Goal: Task Accomplishment & Management: Complete application form

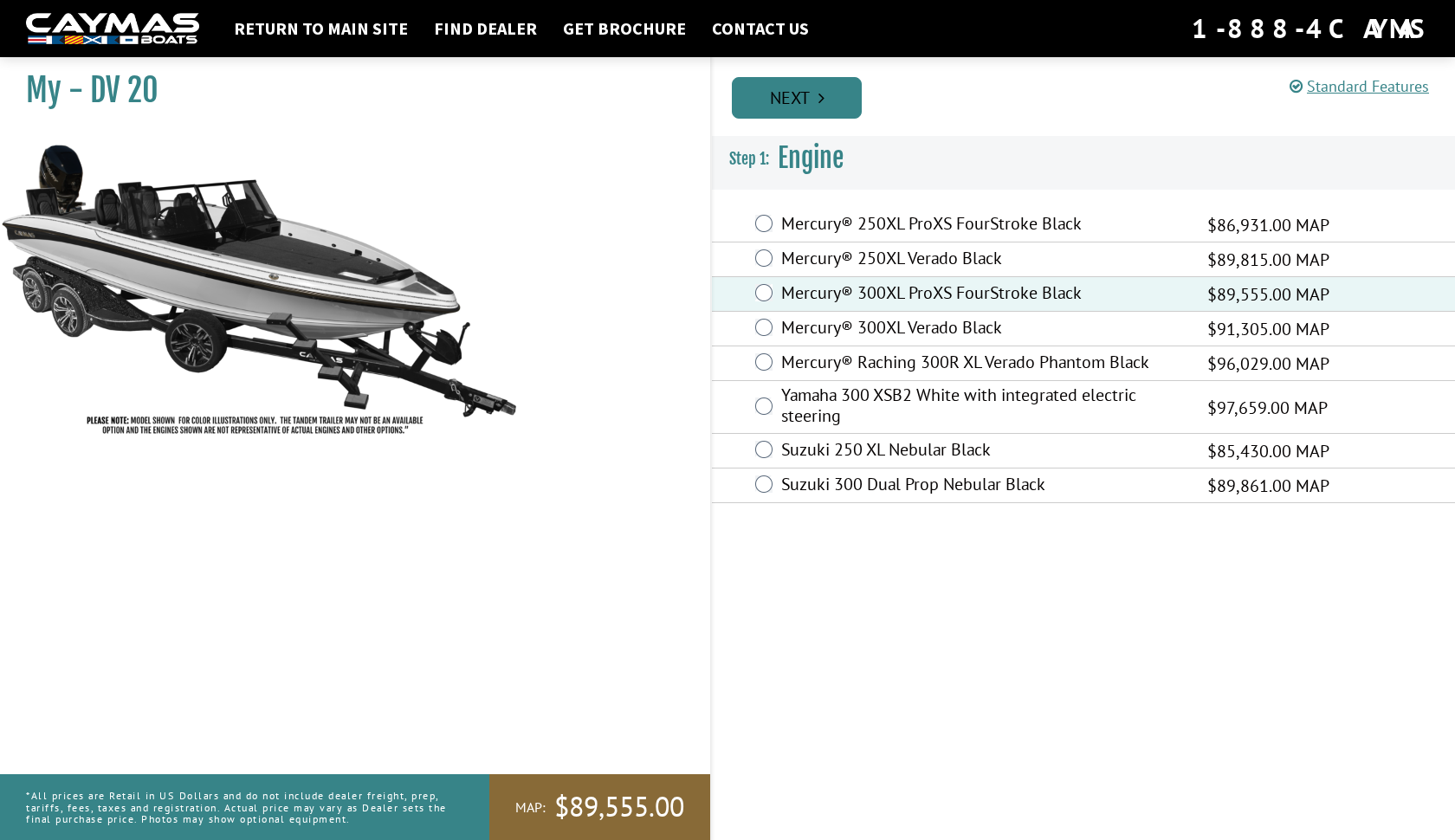
click at [803, 109] on link "Next" at bounding box center [797, 98] width 130 height 42
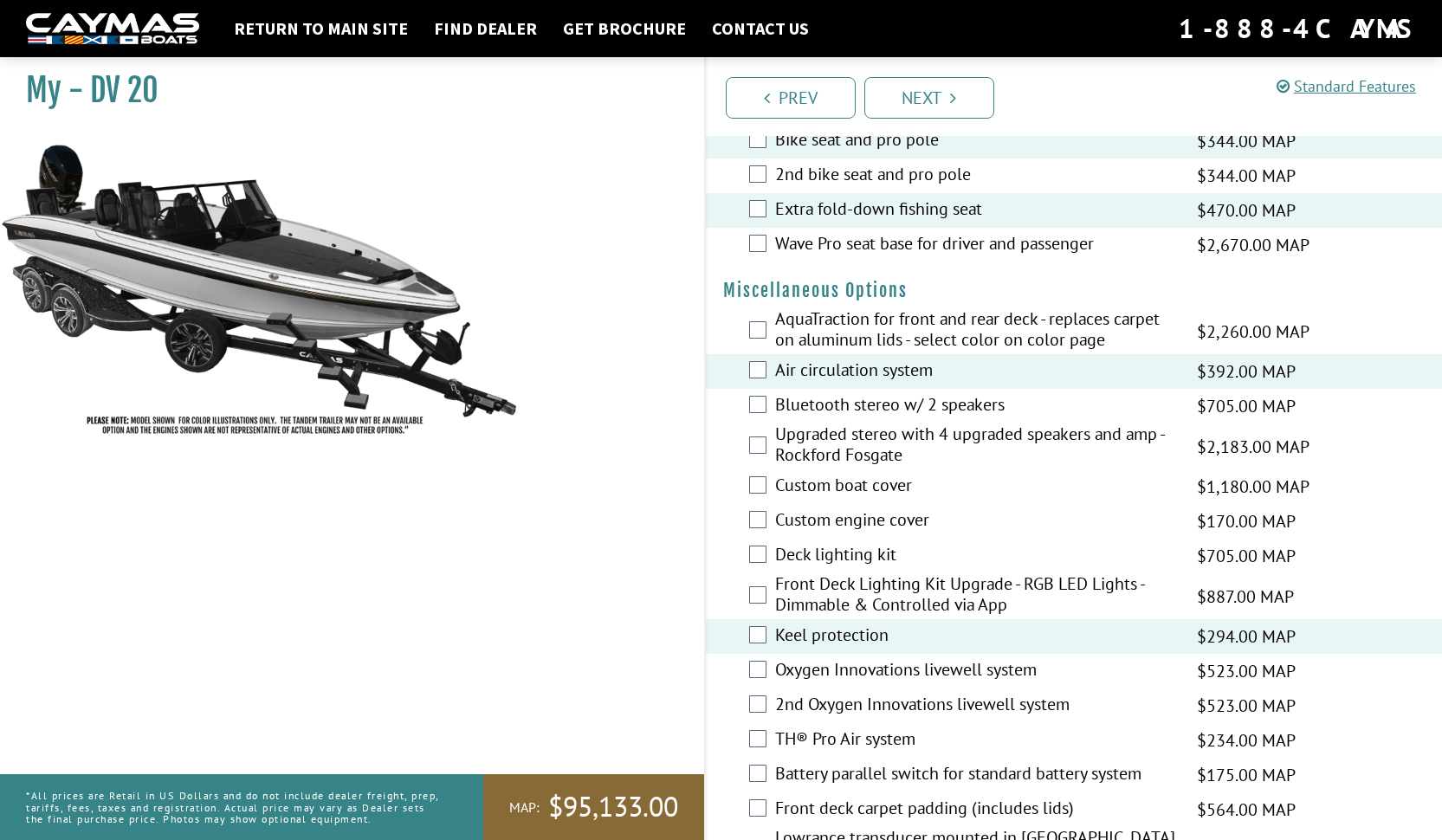
scroll to position [1927, 0]
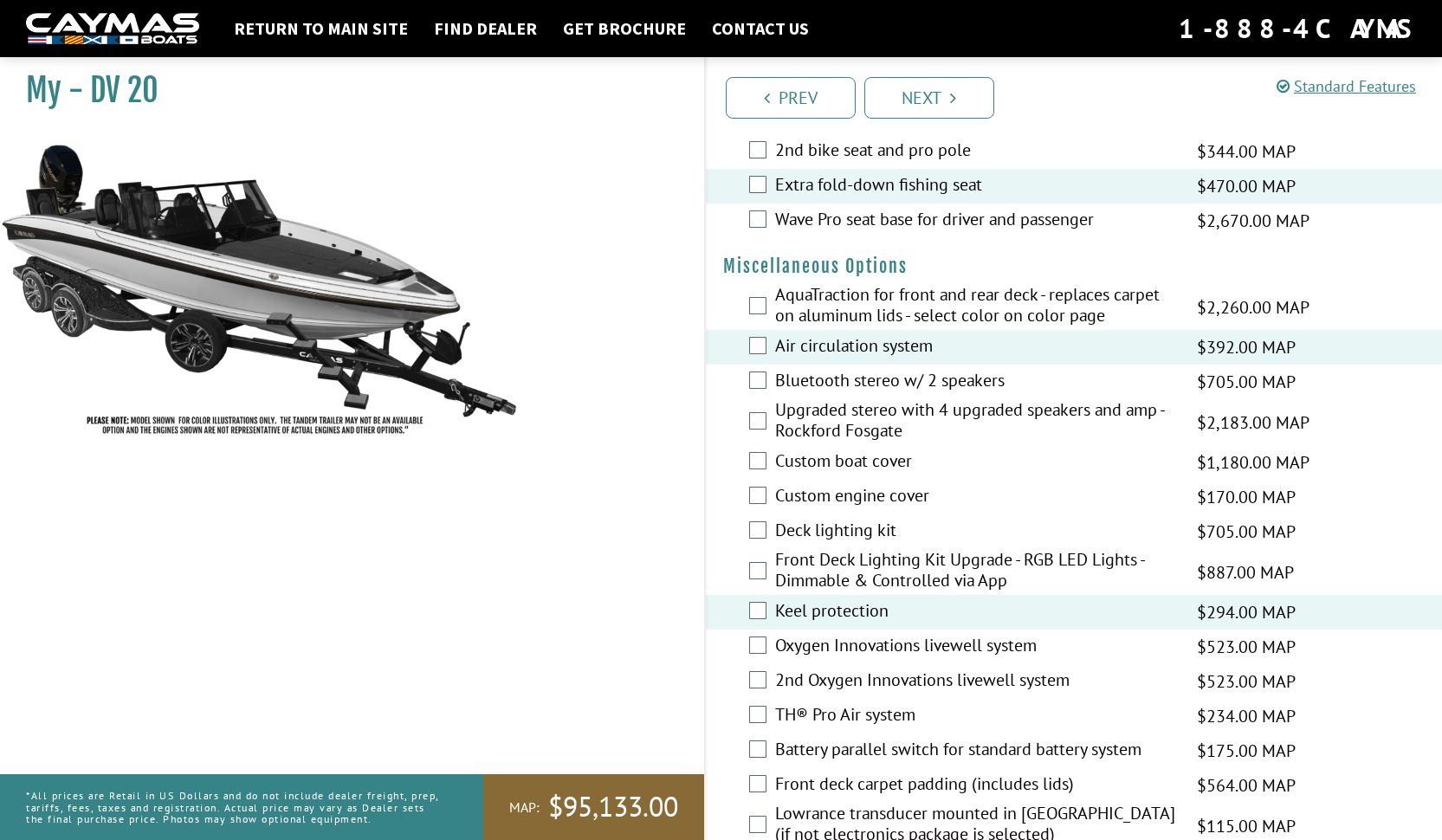
click at [771, 751] on div "Battery parallel switch for standard battery system $175.00 MAP $206.00 MSRP" at bounding box center [1074, 751] width 737 height 35
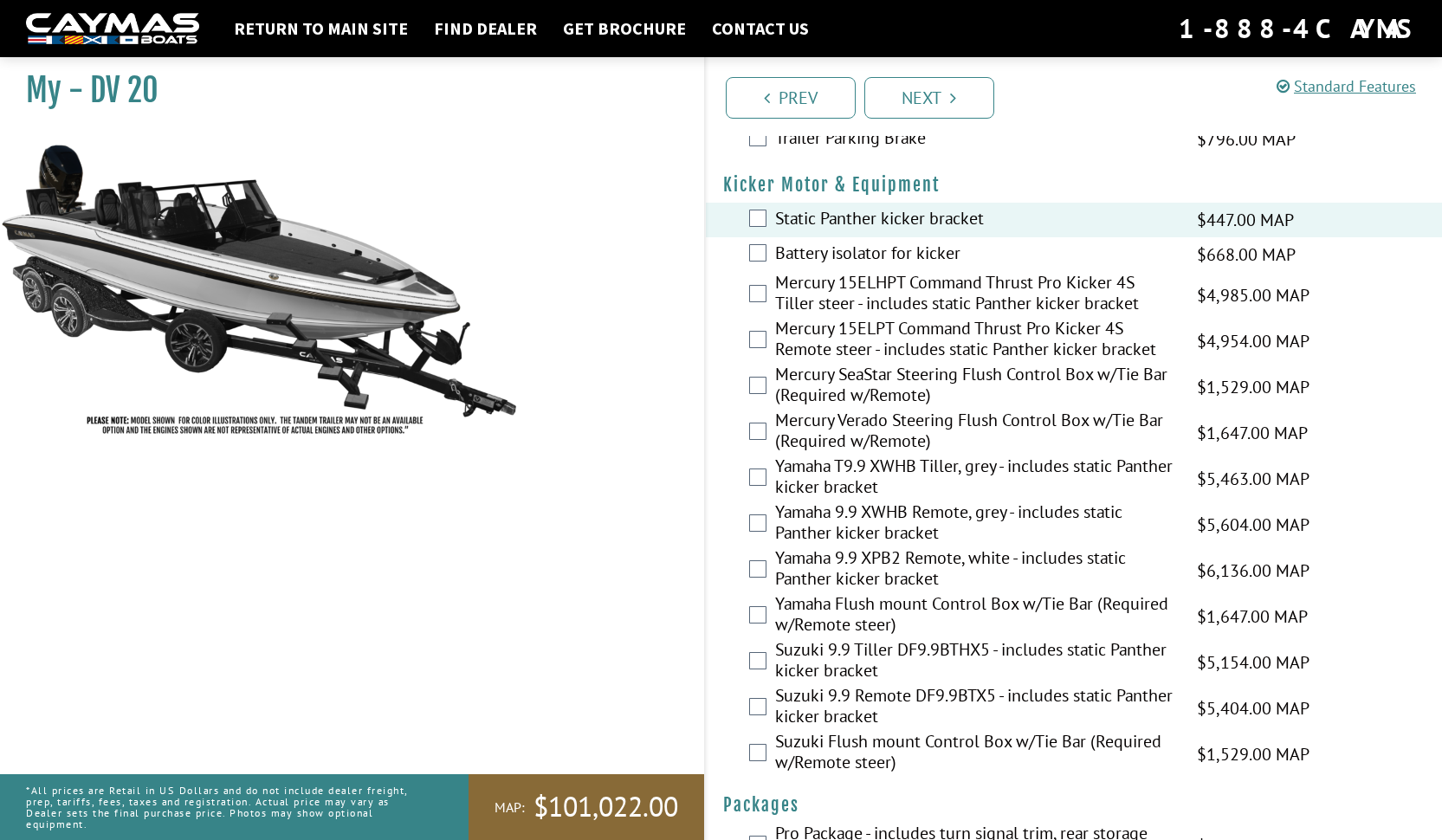
scroll to position [4383, 0]
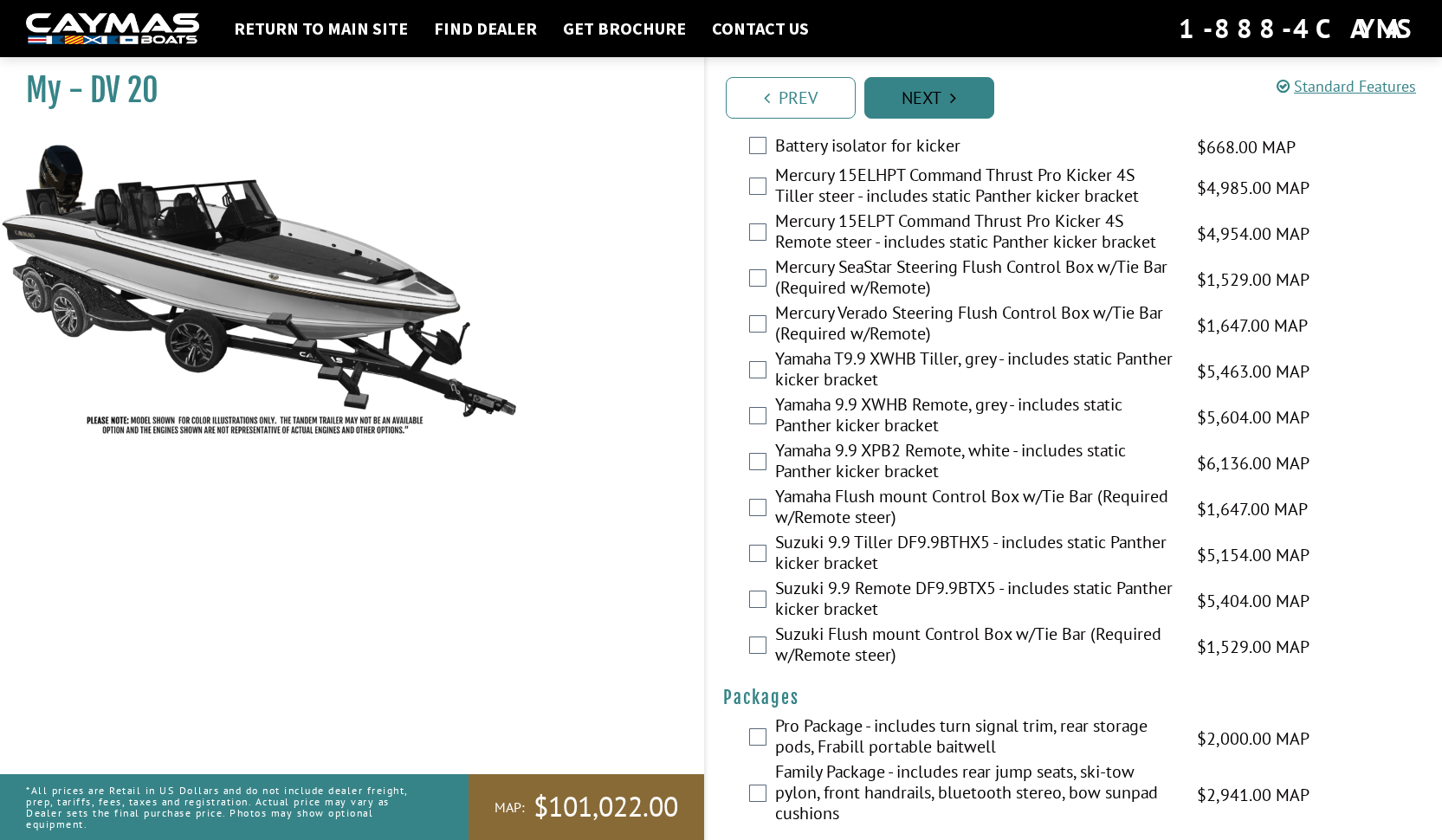
click at [932, 105] on link "Next" at bounding box center [929, 98] width 130 height 42
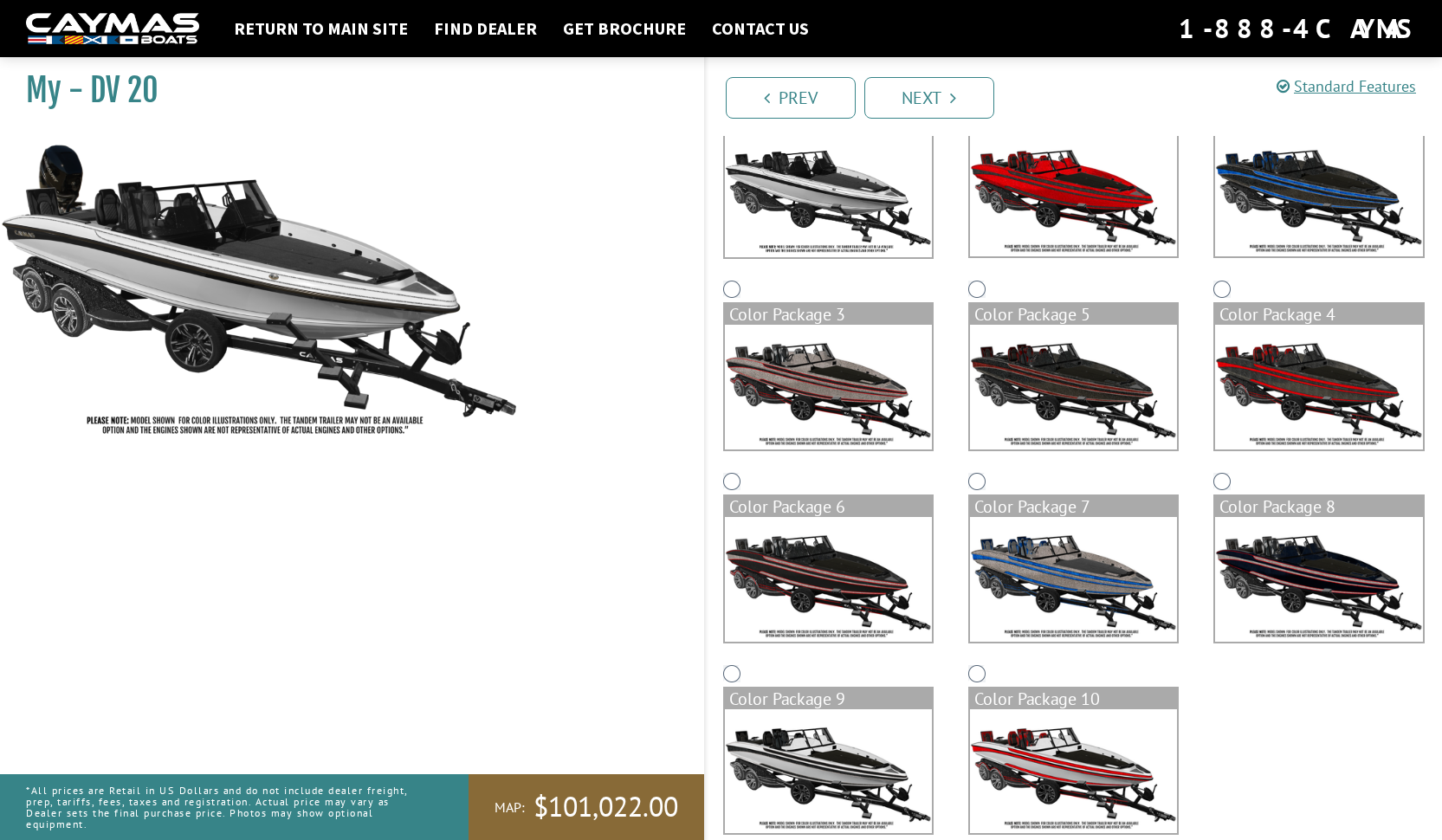
scroll to position [158, 0]
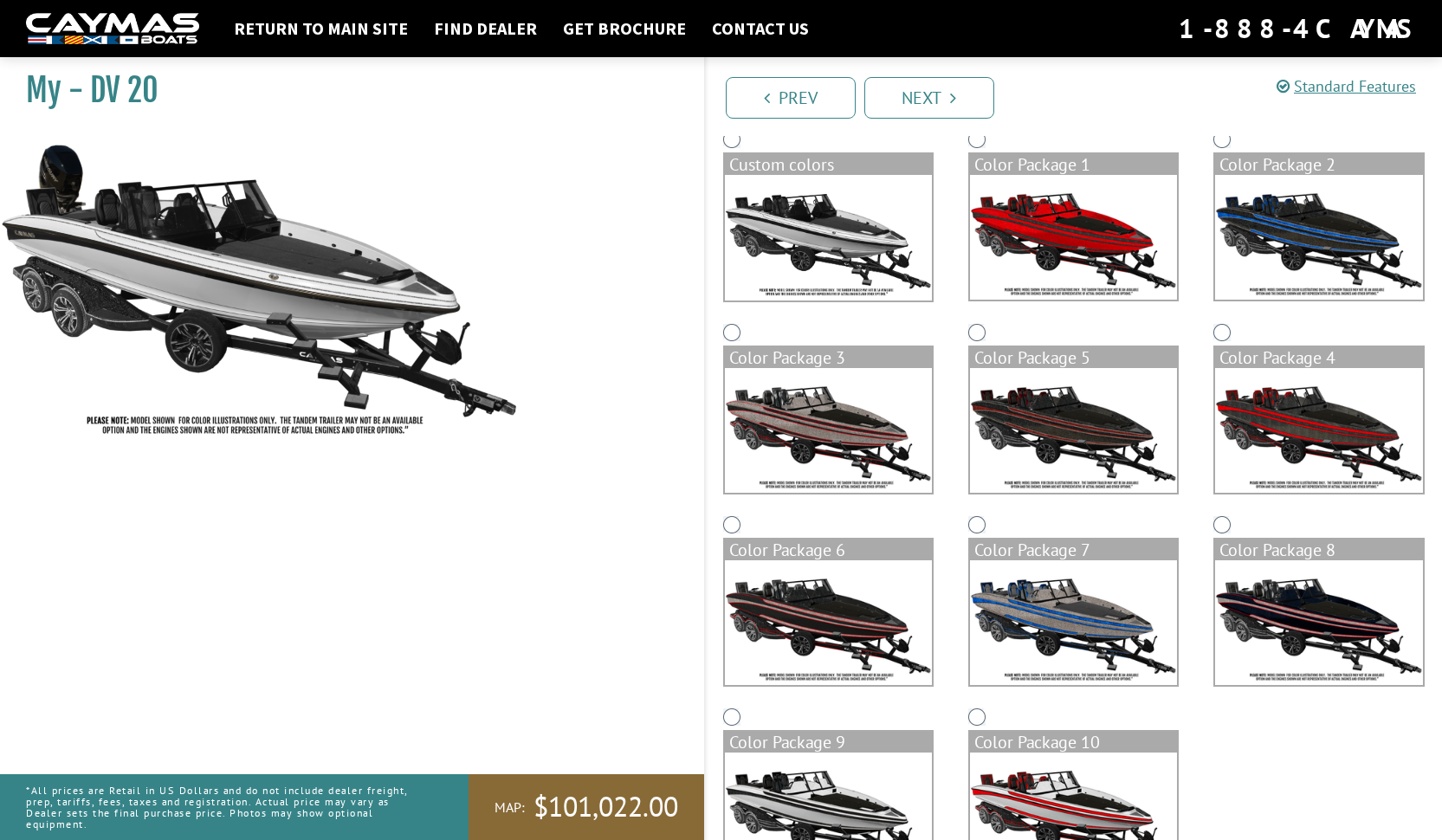
click at [1057, 241] on img at bounding box center [1073, 237] width 207 height 125
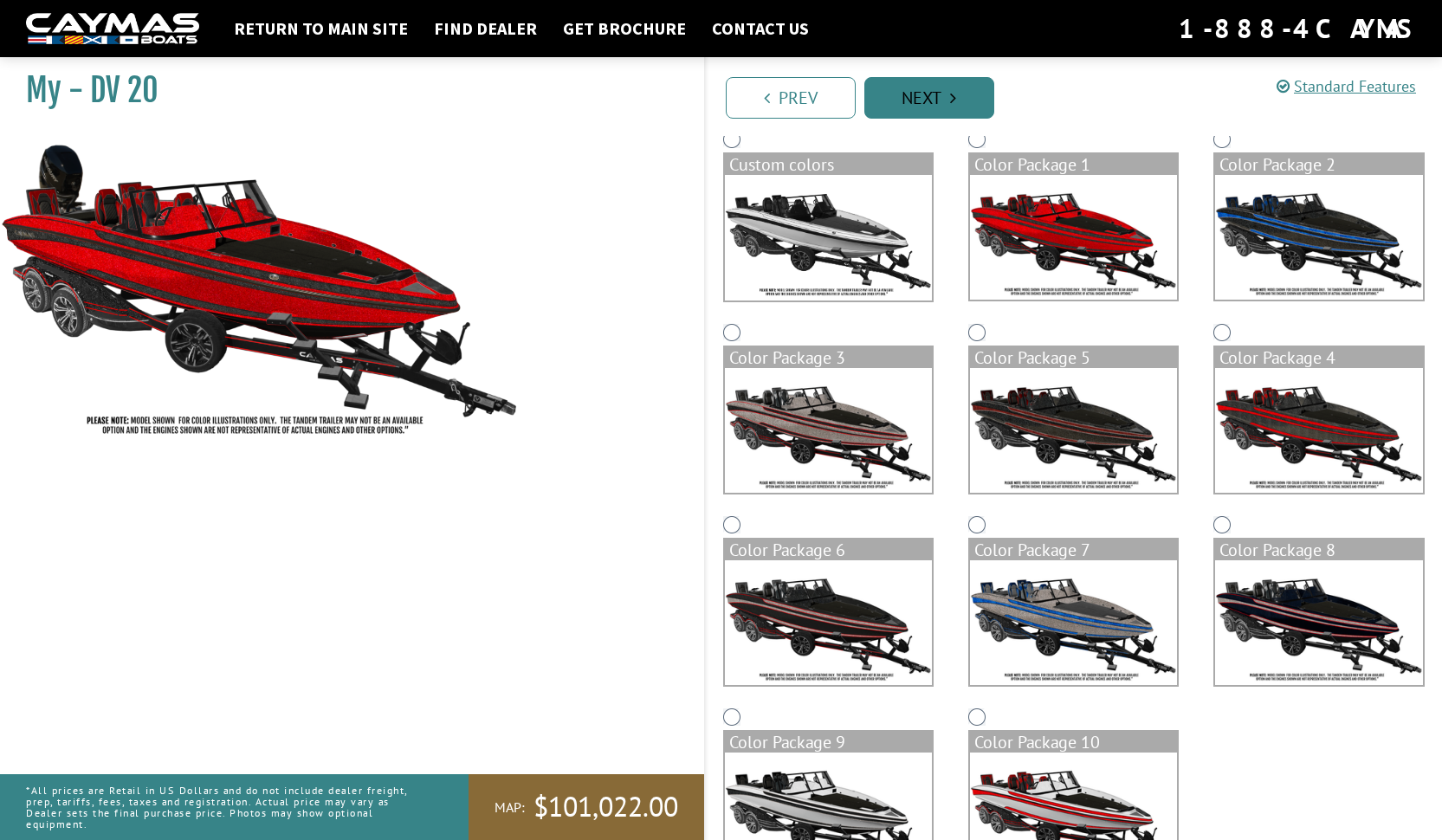
click at [956, 83] on link "Next" at bounding box center [929, 98] width 130 height 42
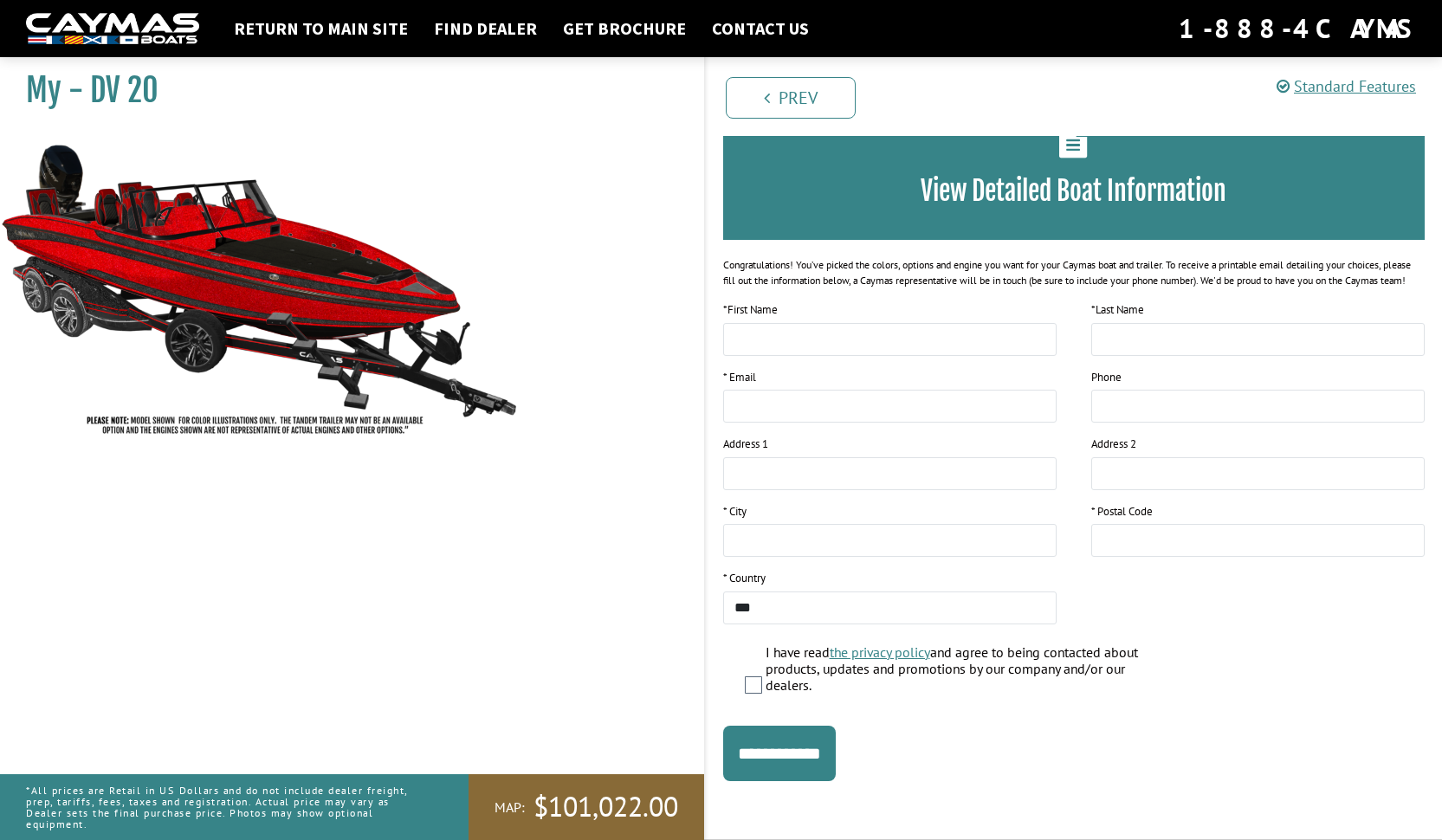
scroll to position [120, 0]
click at [836, 755] on input "**********" at bounding box center [779, 753] width 113 height 55
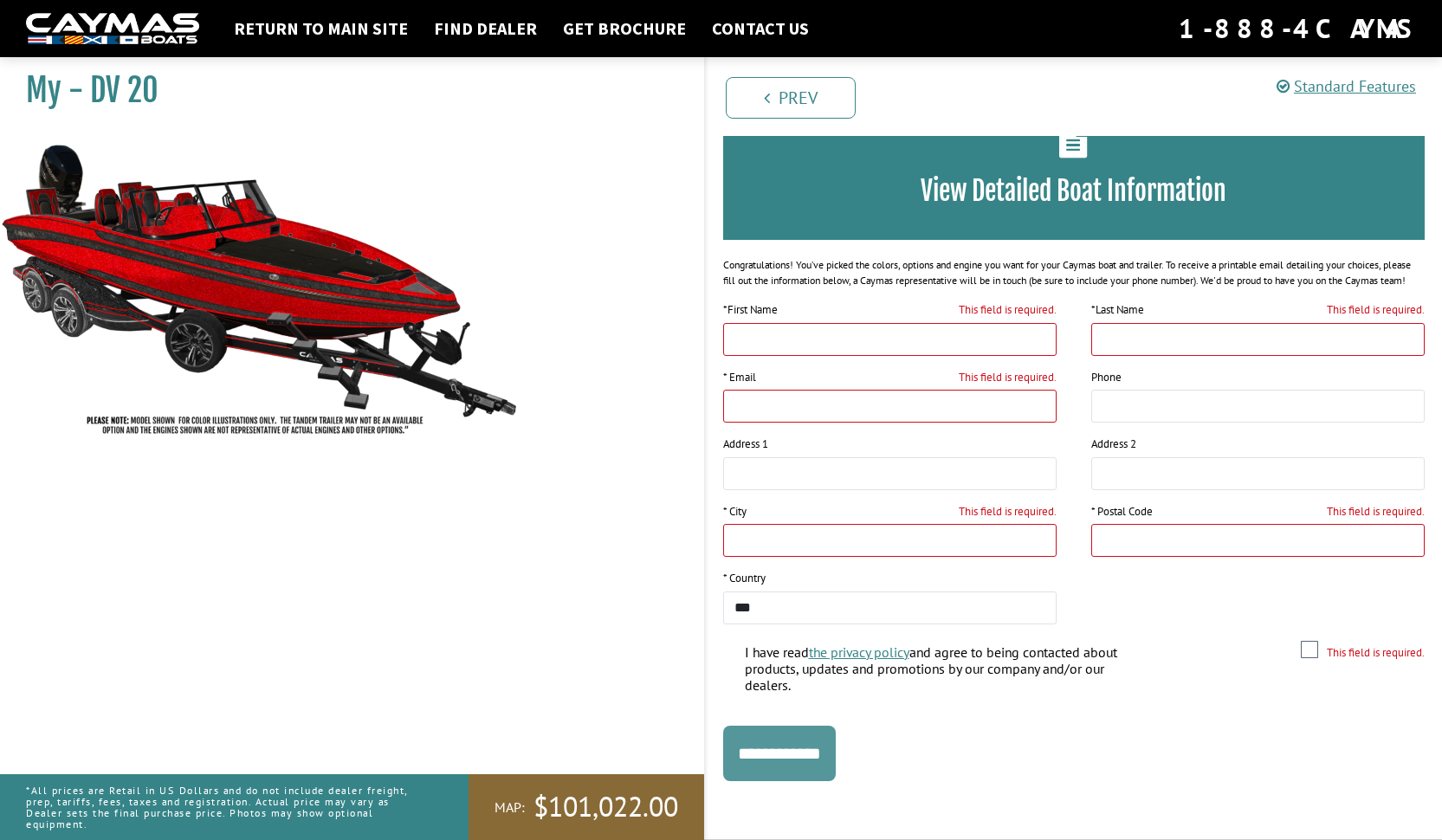
click at [836, 755] on input "**********" at bounding box center [779, 753] width 113 height 55
click at [760, 81] on link "Prev" at bounding box center [791, 98] width 130 height 42
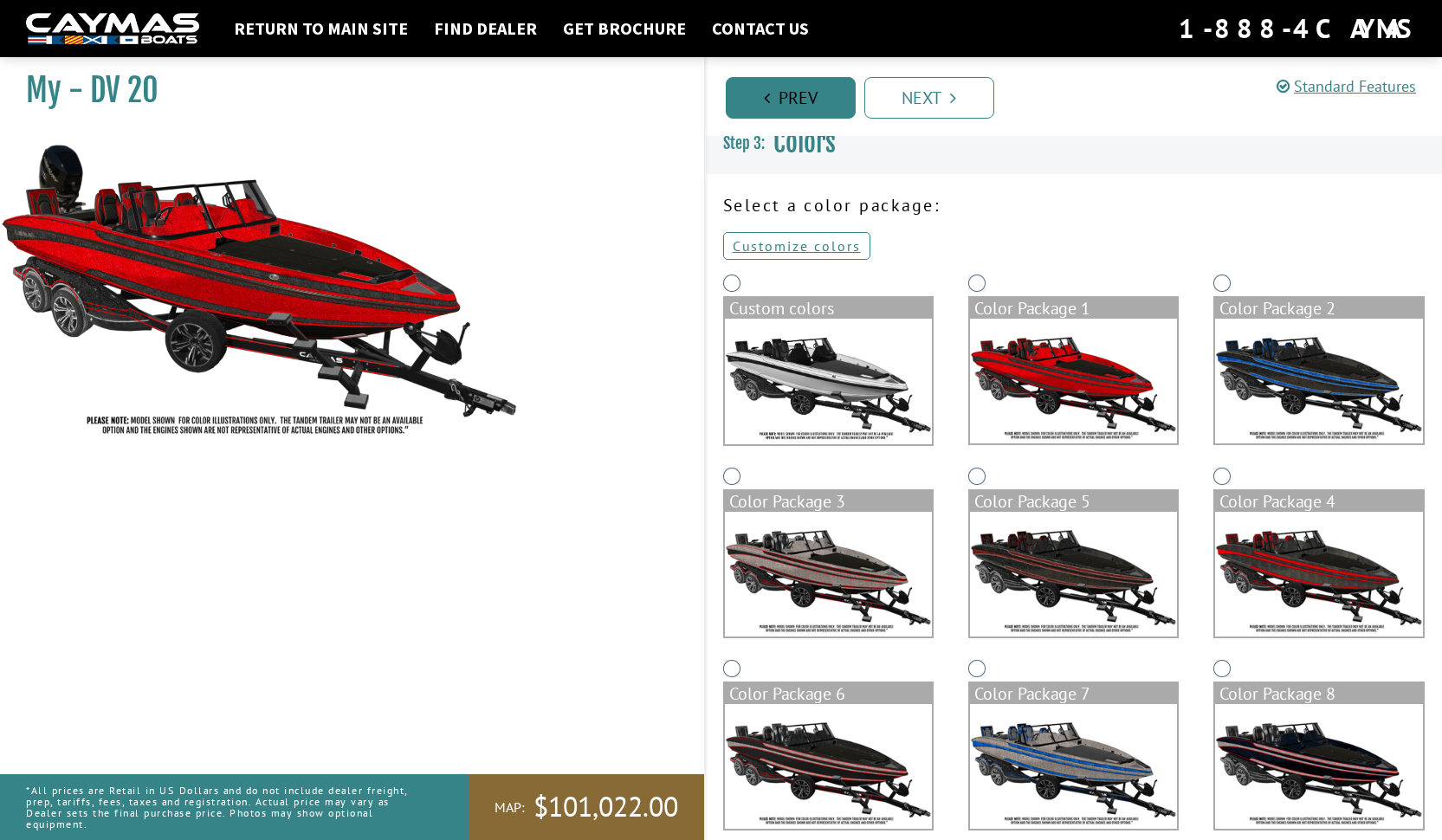
scroll to position [0, 0]
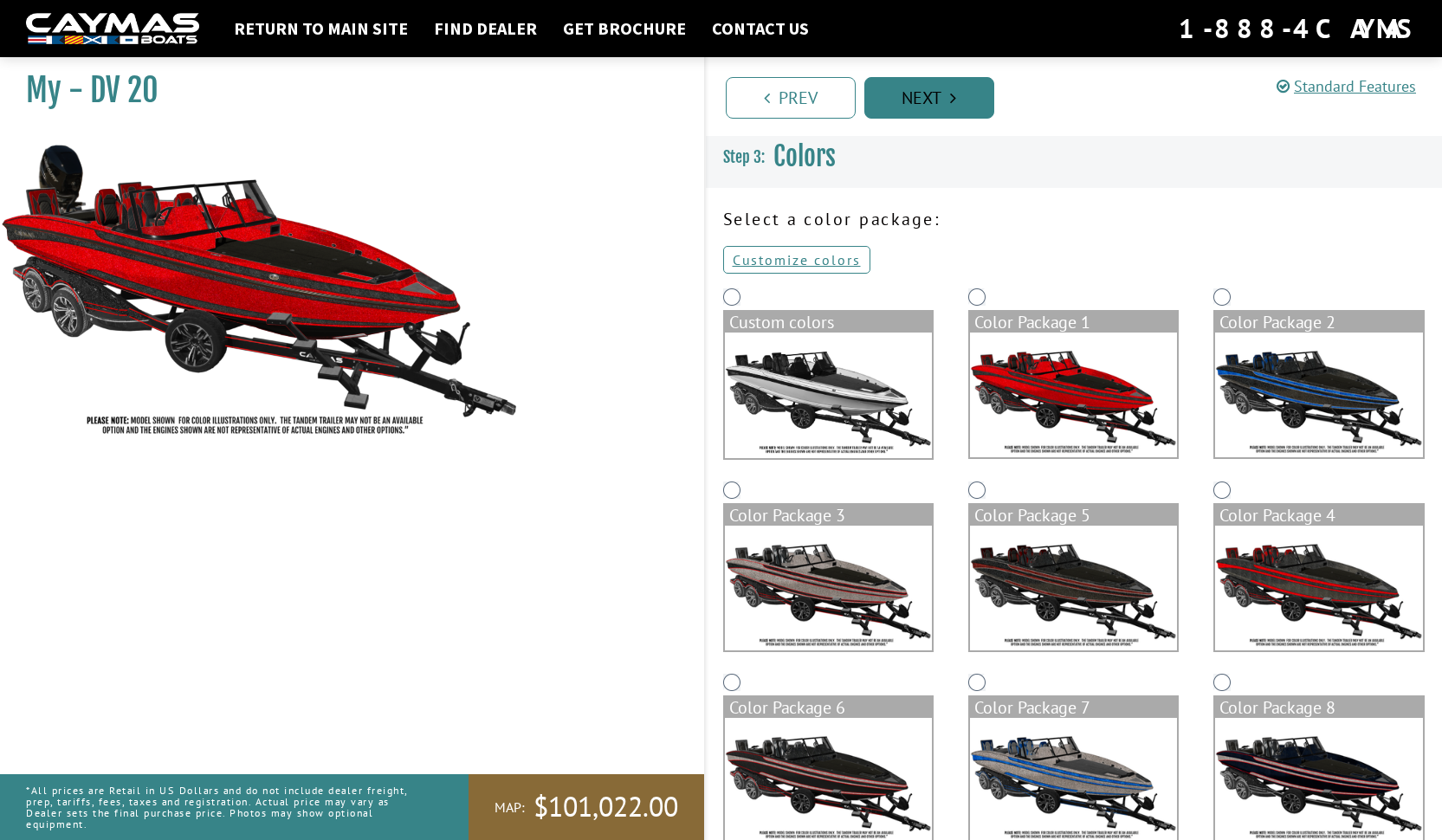
click at [916, 90] on link "Next" at bounding box center [929, 98] width 130 height 42
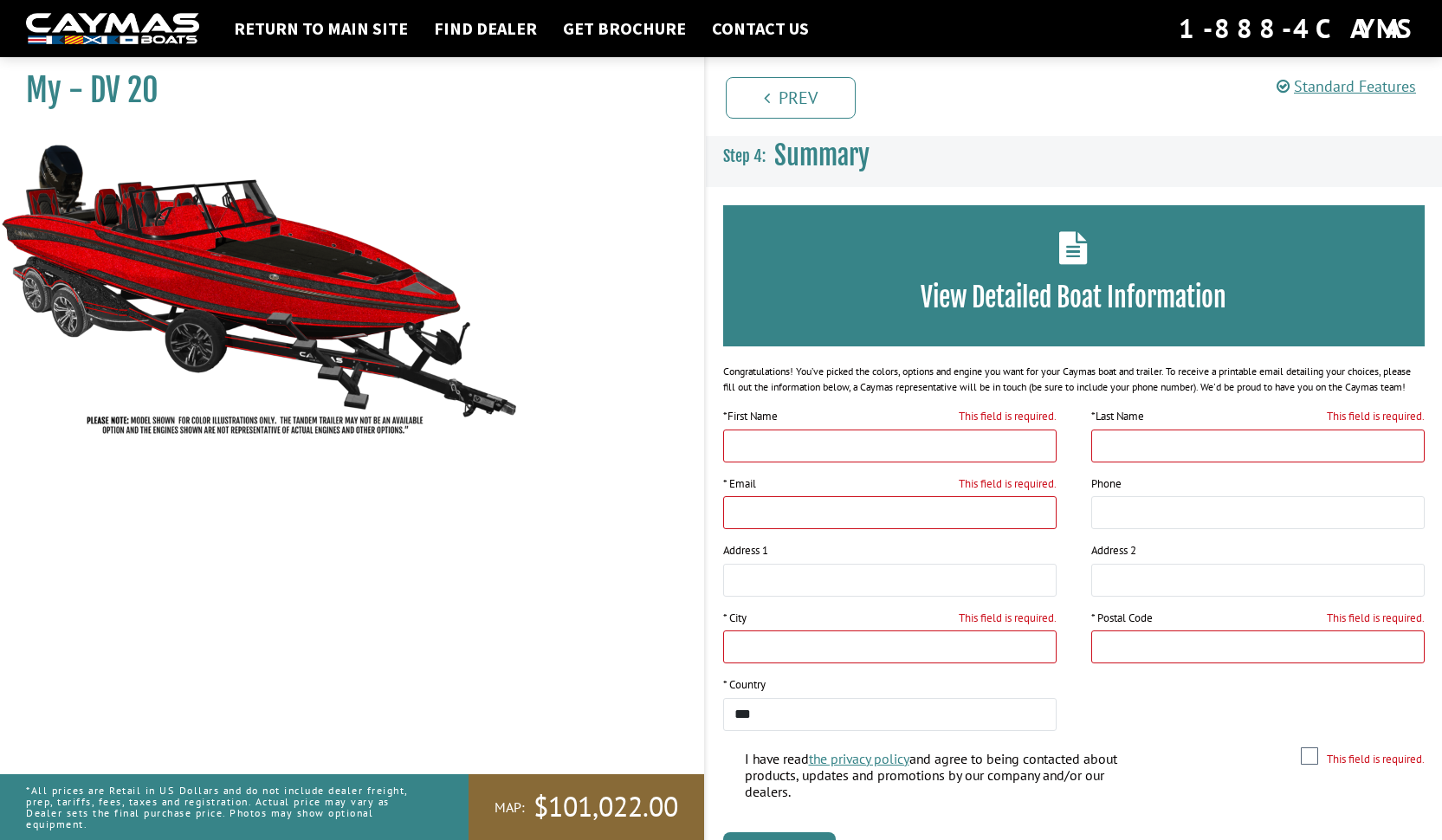
scroll to position [120, 0]
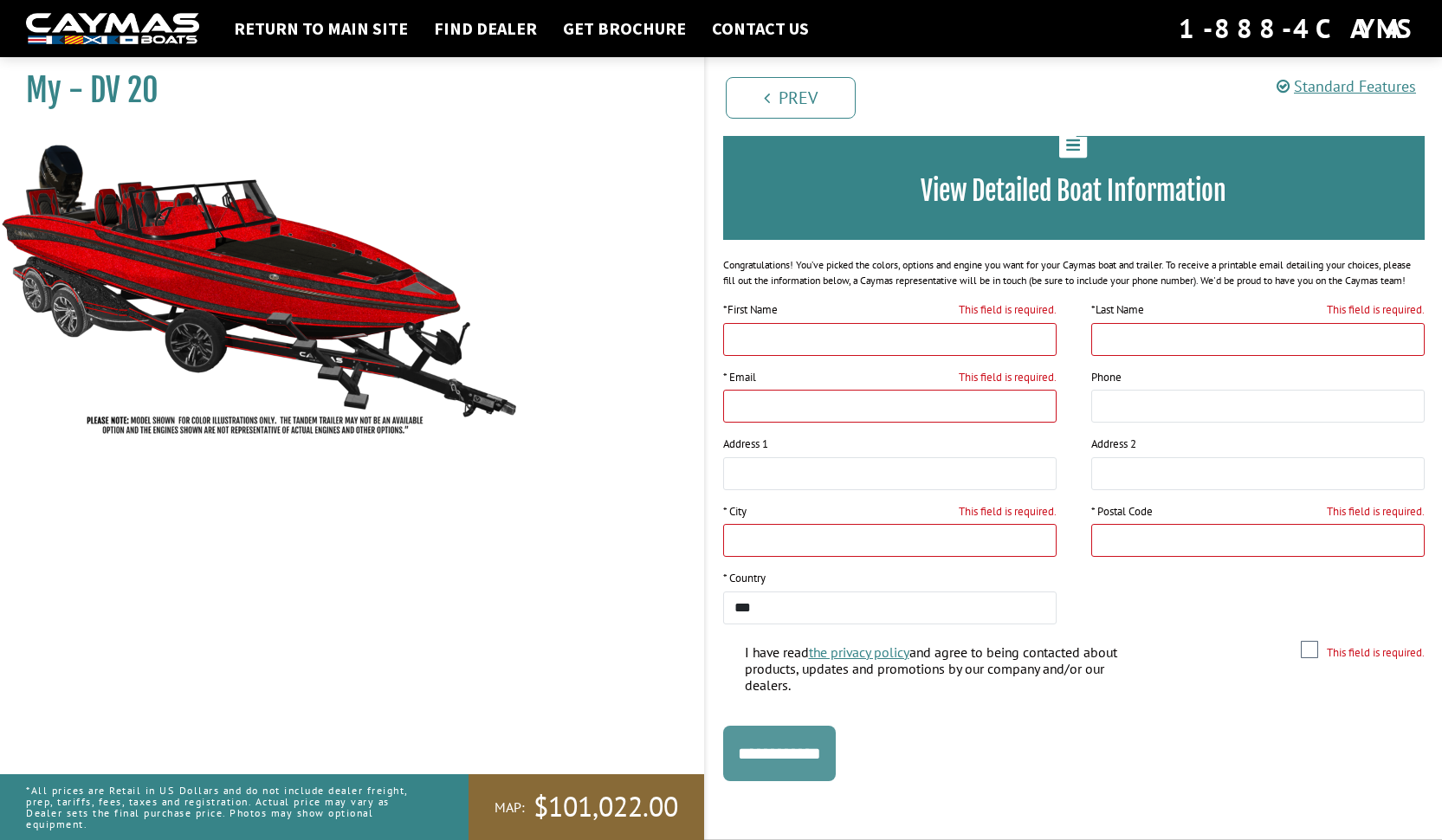
click at [831, 772] on input "**********" at bounding box center [779, 753] width 113 height 55
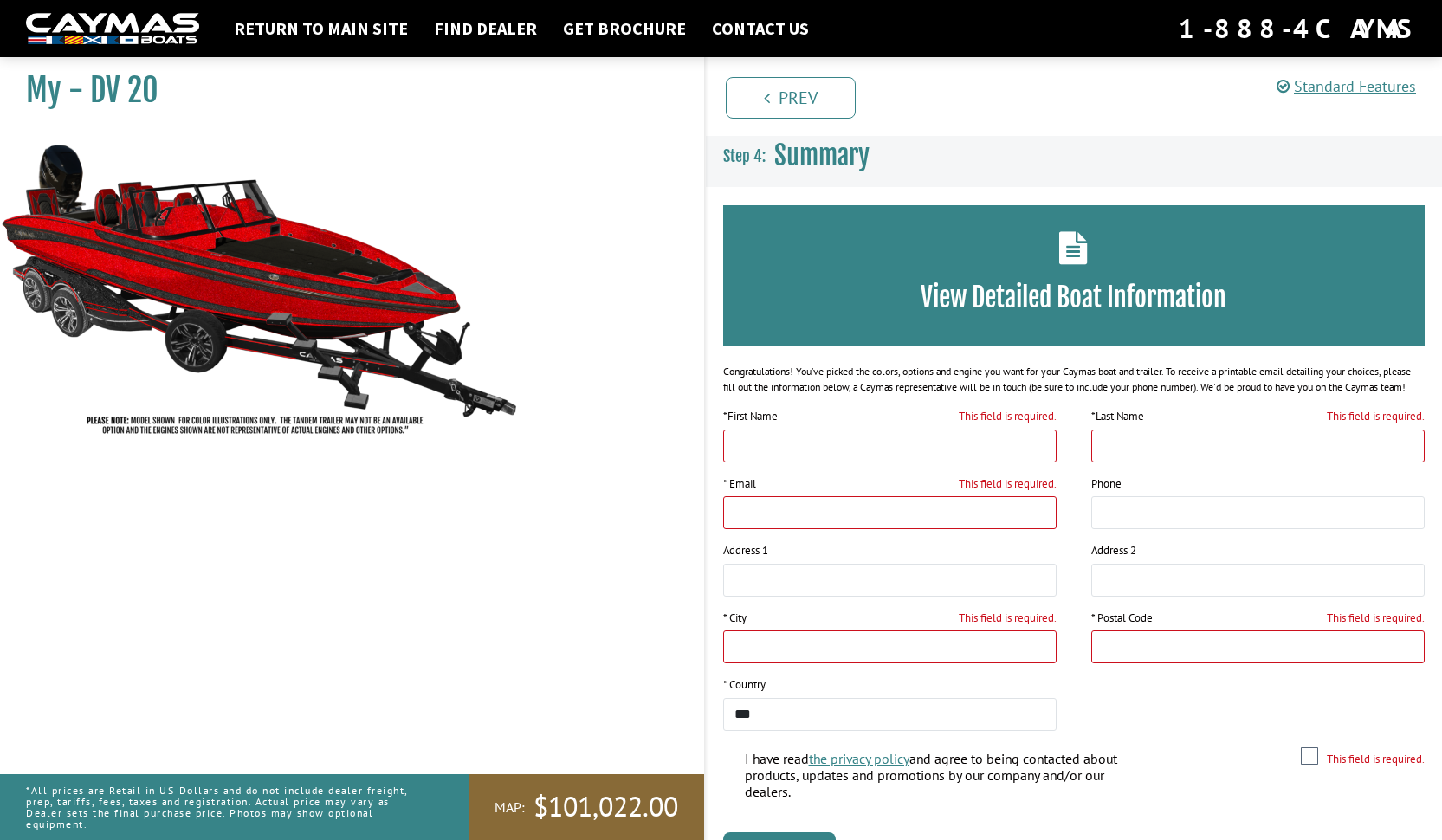
click at [1078, 264] on div "View Detailed Boat Information" at bounding box center [1074, 275] width 702 height 141
click at [1067, 242] on icon at bounding box center [1073, 248] width 29 height 33
click at [1067, 244] on icon at bounding box center [1073, 248] width 29 height 33
click at [1081, 273] on div "View Detailed Boat Information" at bounding box center [1074, 275] width 702 height 141
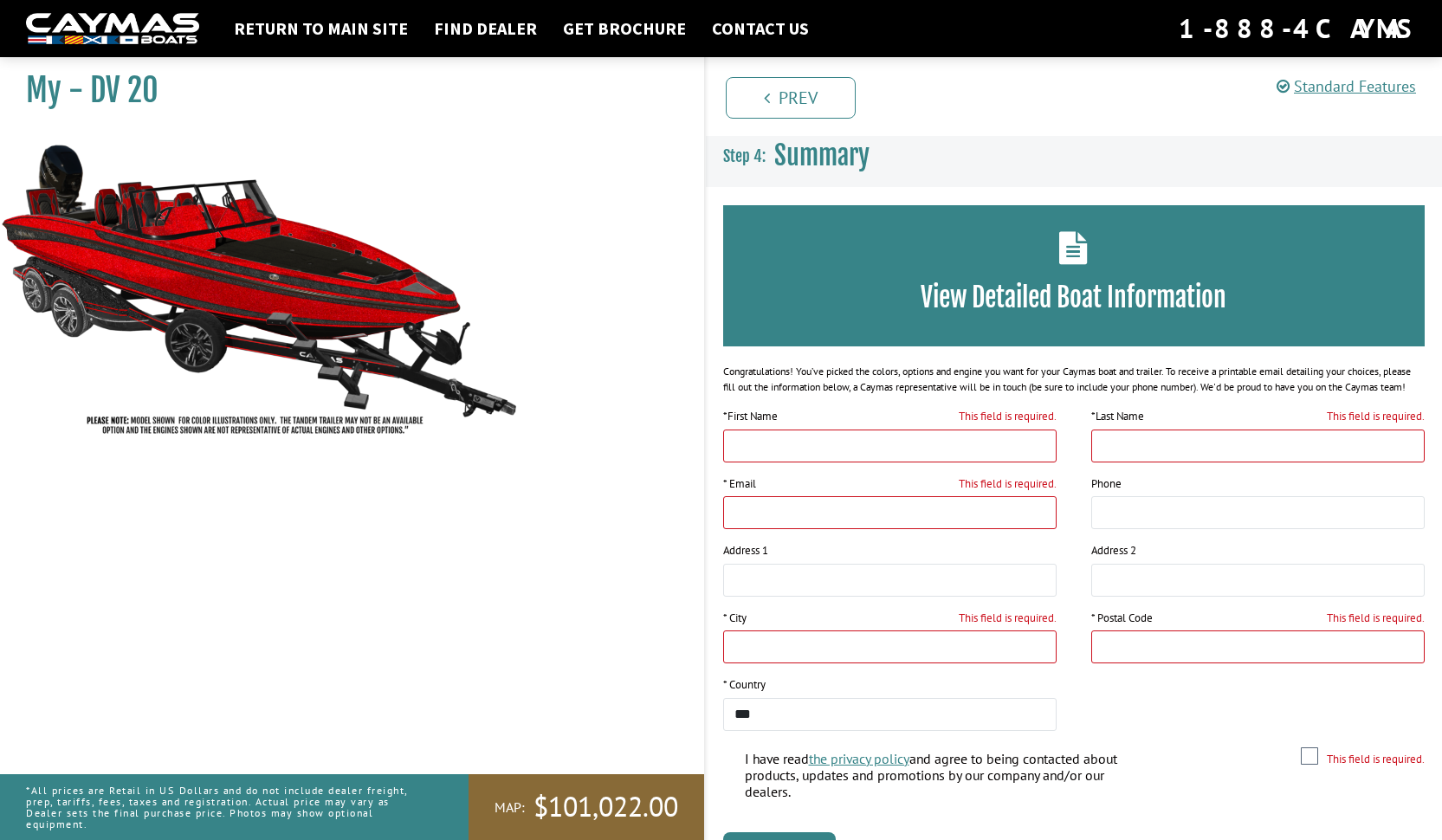
click at [1003, 321] on div "View Detailed Boat Information" at bounding box center [1074, 275] width 702 height 141
click at [1022, 253] on div "View Detailed Boat Information" at bounding box center [1074, 275] width 702 height 141
click at [1127, 246] on div "View Detailed Boat Information" at bounding box center [1074, 275] width 702 height 141
click at [787, 89] on link "Prev" at bounding box center [791, 98] width 130 height 42
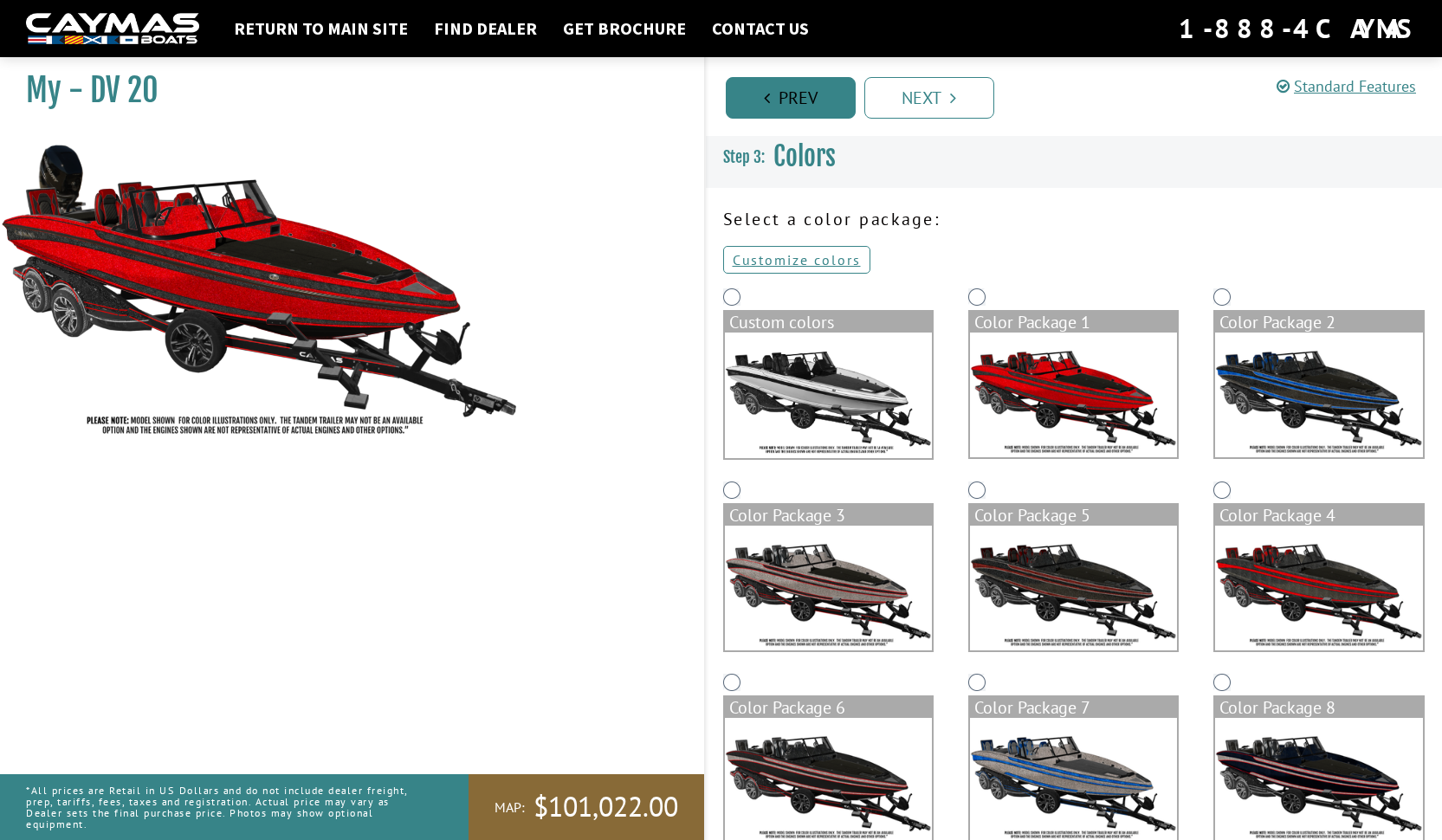
click at [786, 90] on link "Prev" at bounding box center [791, 98] width 130 height 42
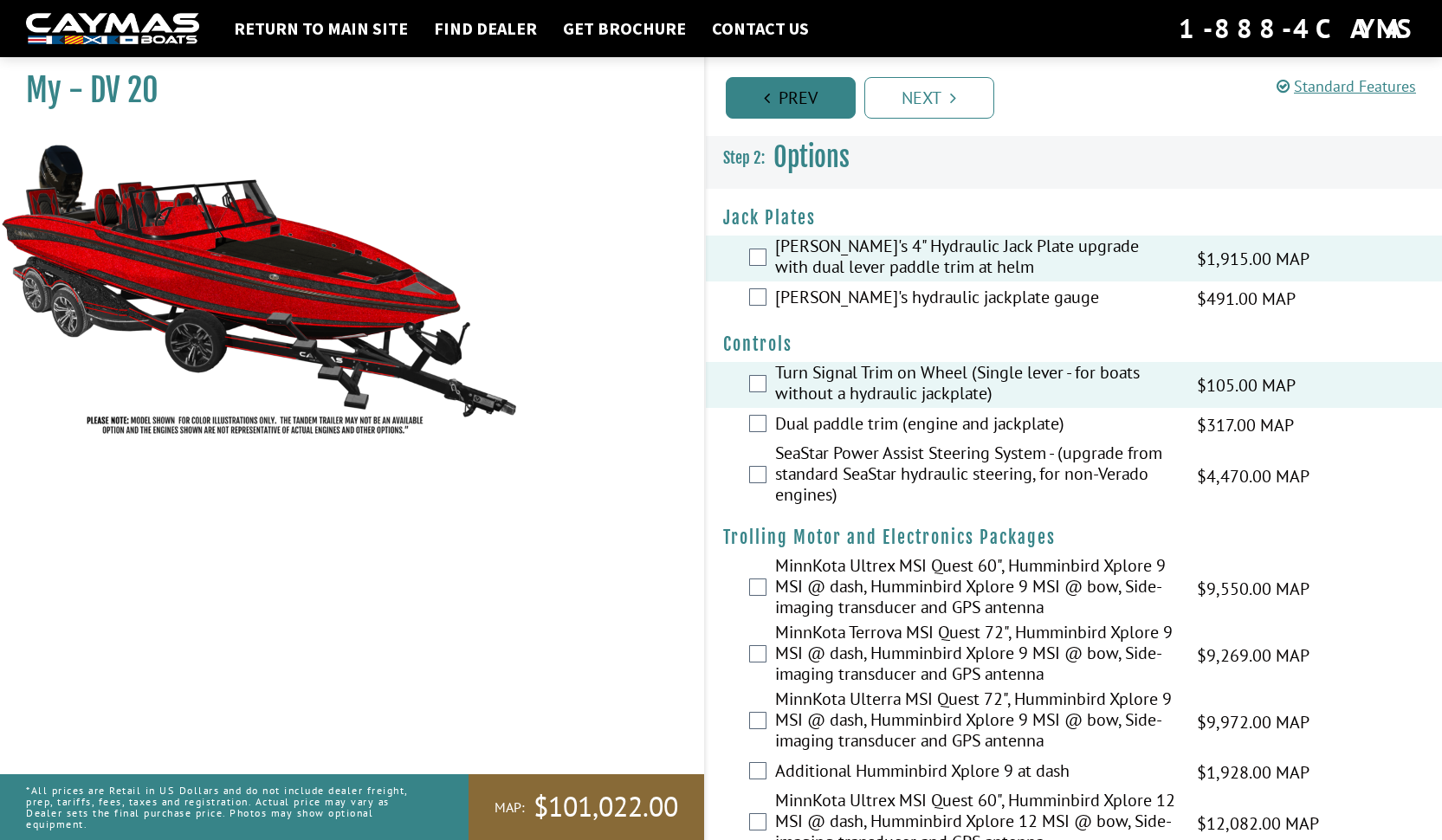
click at [786, 90] on link "Prev" at bounding box center [791, 98] width 130 height 42
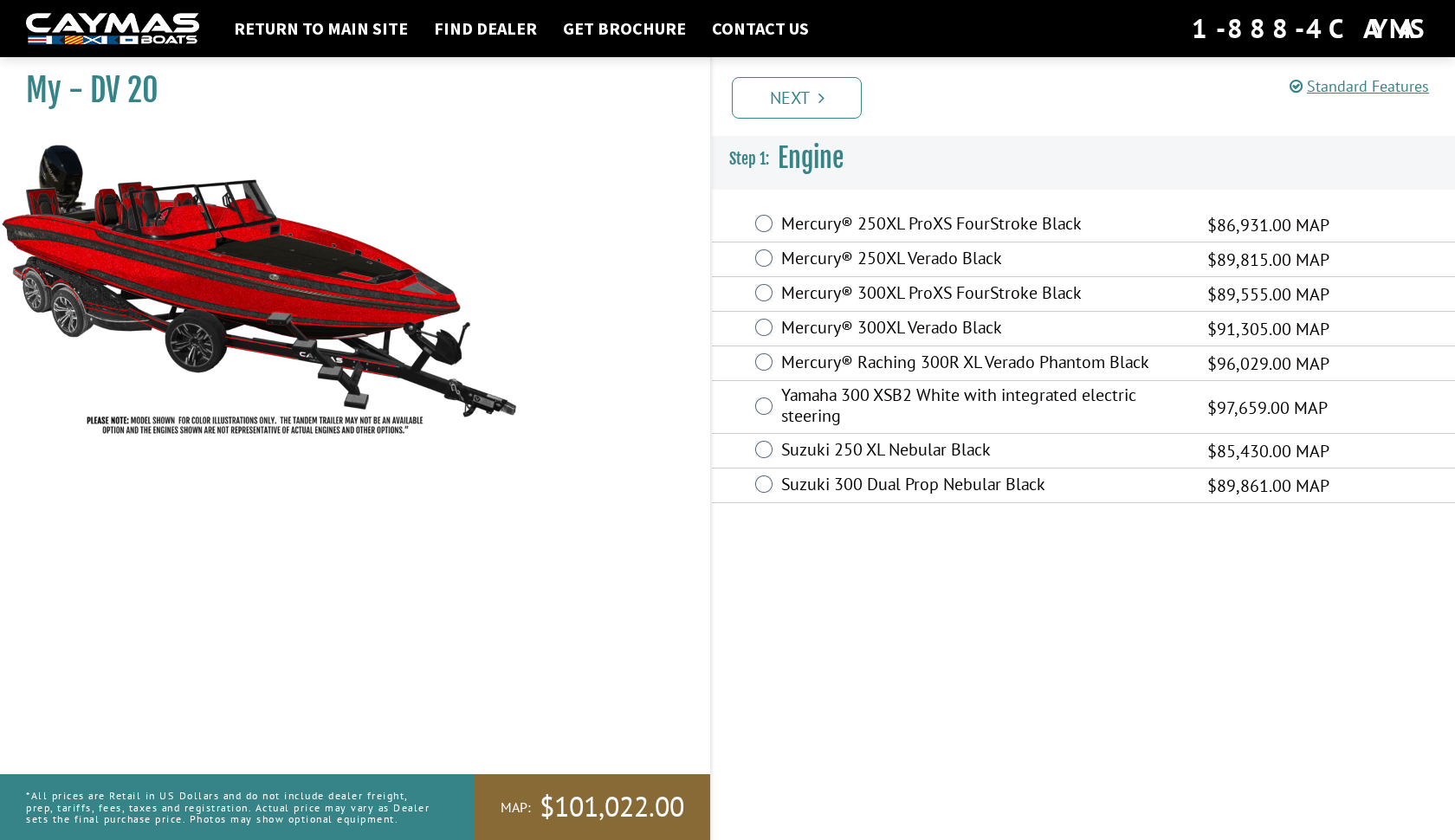
click at [786, 90] on link "Next" at bounding box center [797, 98] width 130 height 42
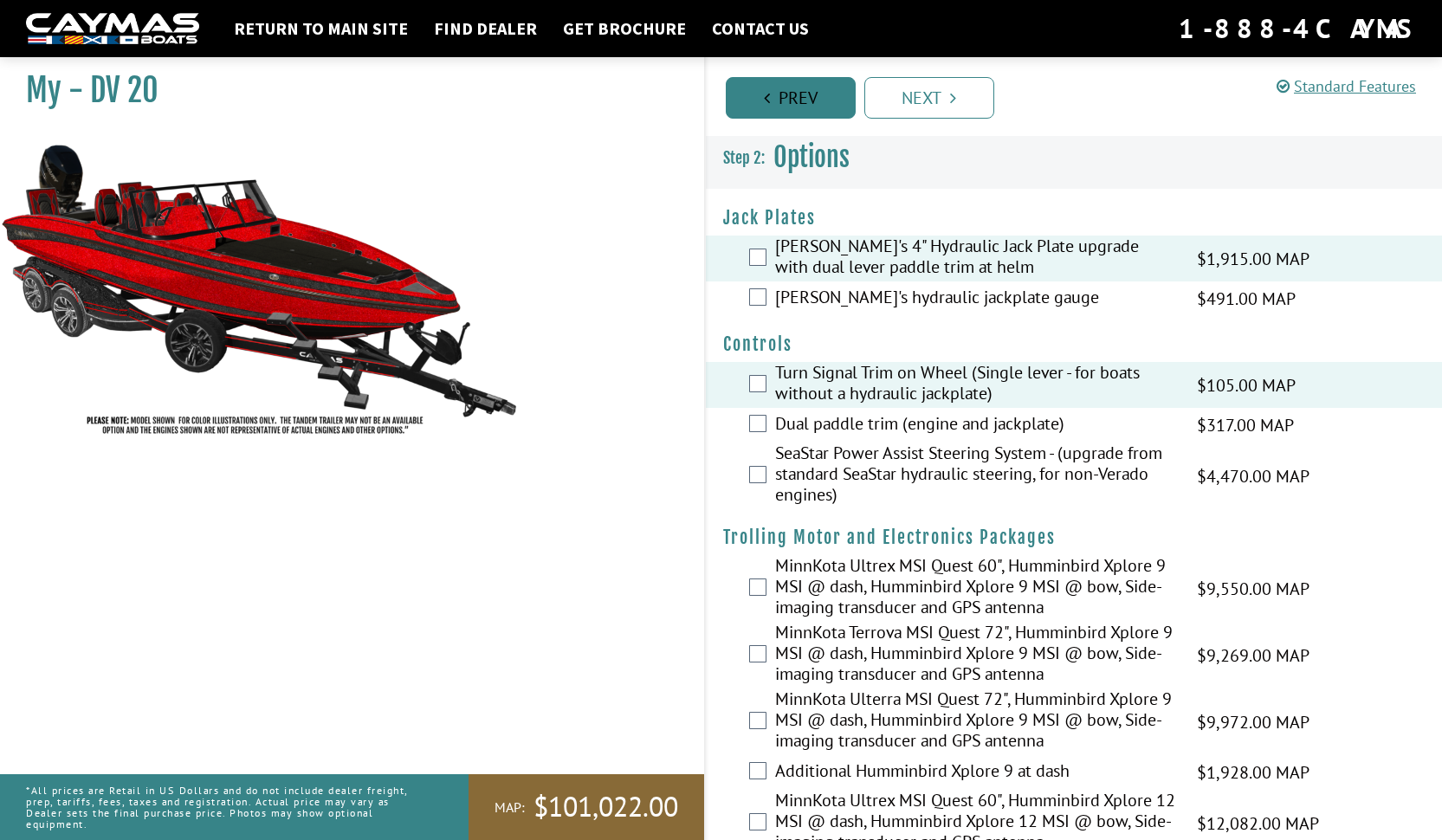
click at [786, 90] on link "Prev" at bounding box center [791, 98] width 130 height 42
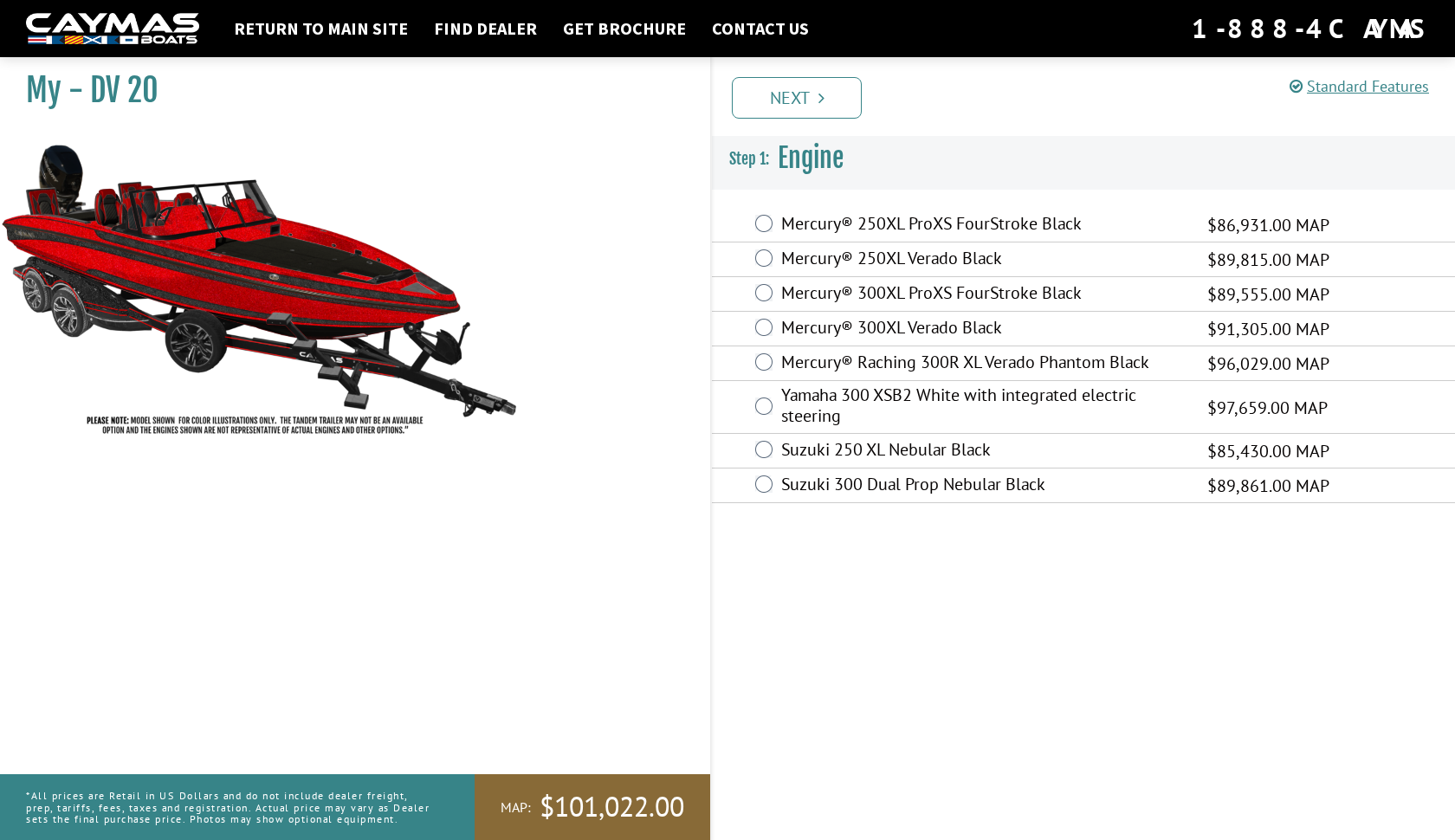
click at [786, 90] on link "Next" at bounding box center [797, 98] width 130 height 42
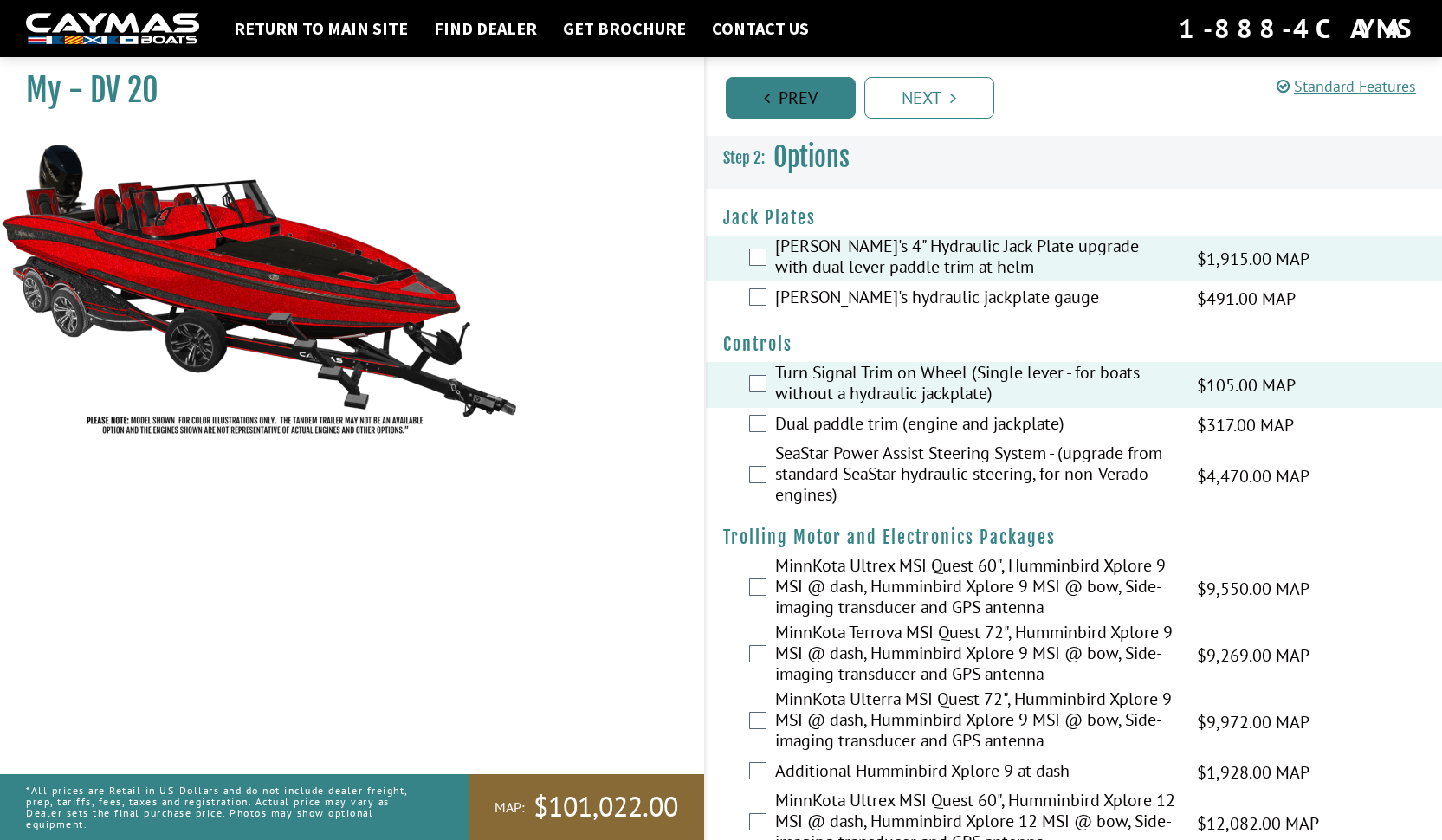
click at [786, 90] on link "Prev" at bounding box center [791, 98] width 130 height 42
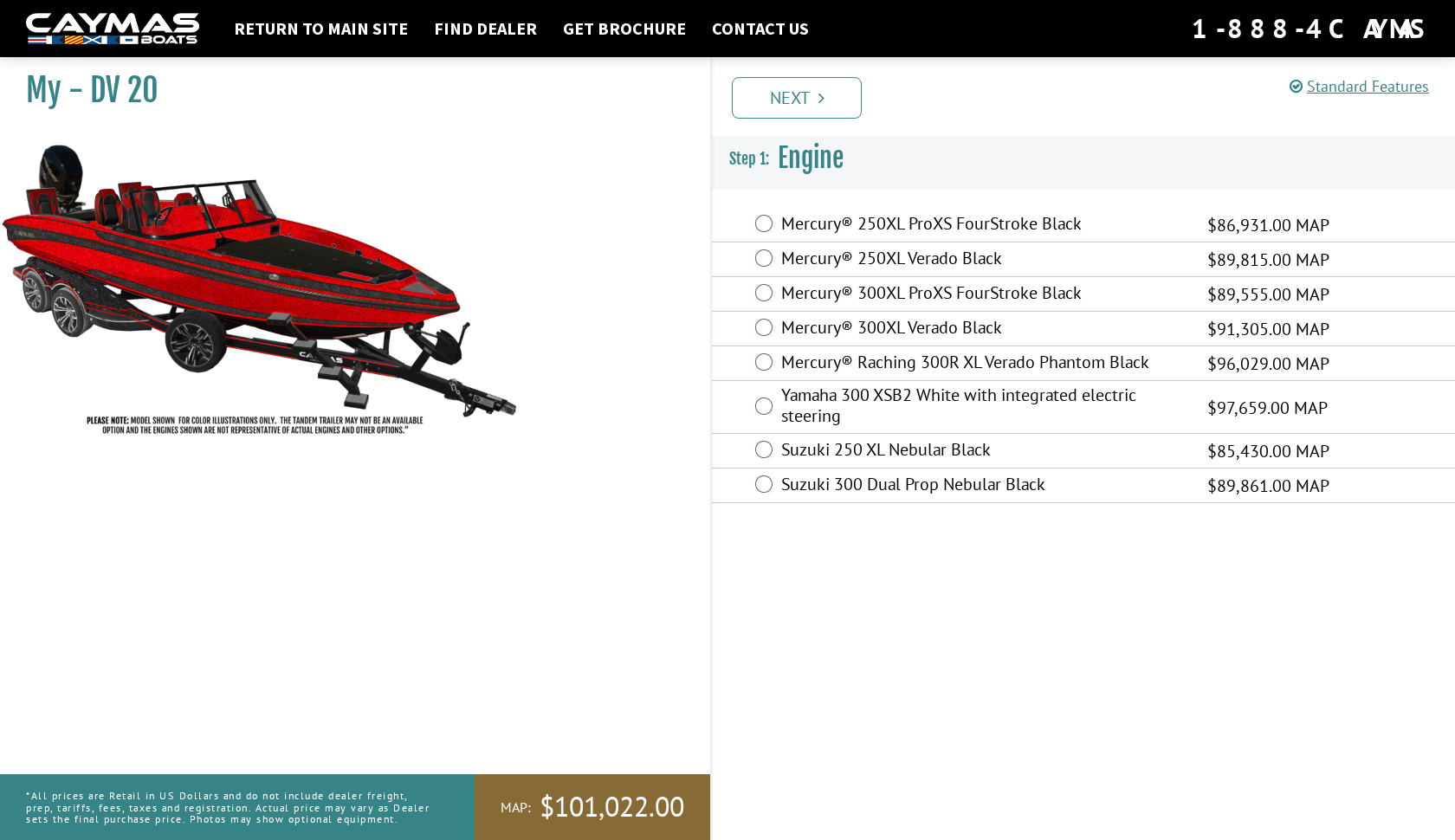
click at [786, 90] on link "Next" at bounding box center [797, 98] width 130 height 42
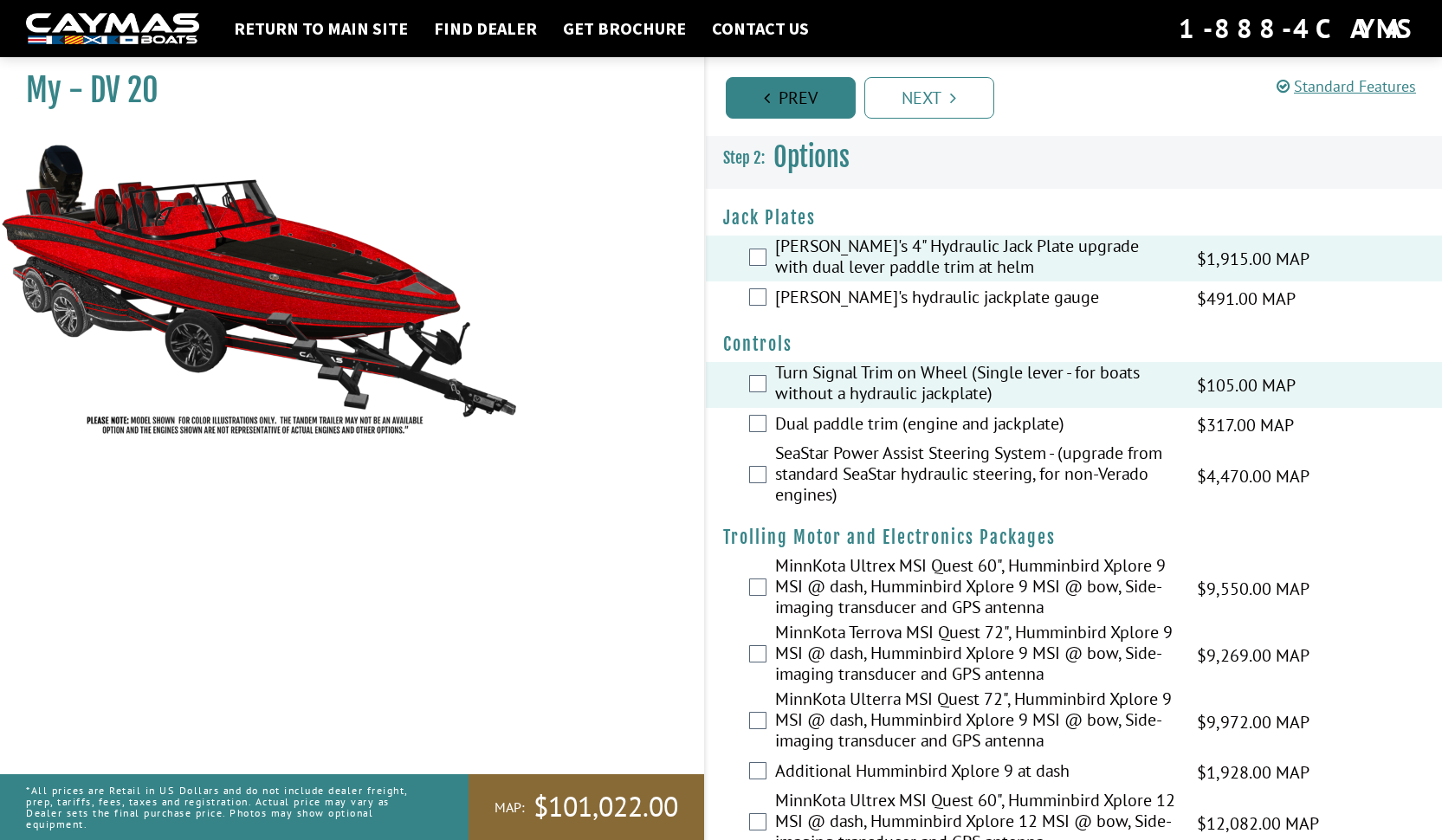
click at [786, 90] on link "Prev" at bounding box center [791, 98] width 130 height 42
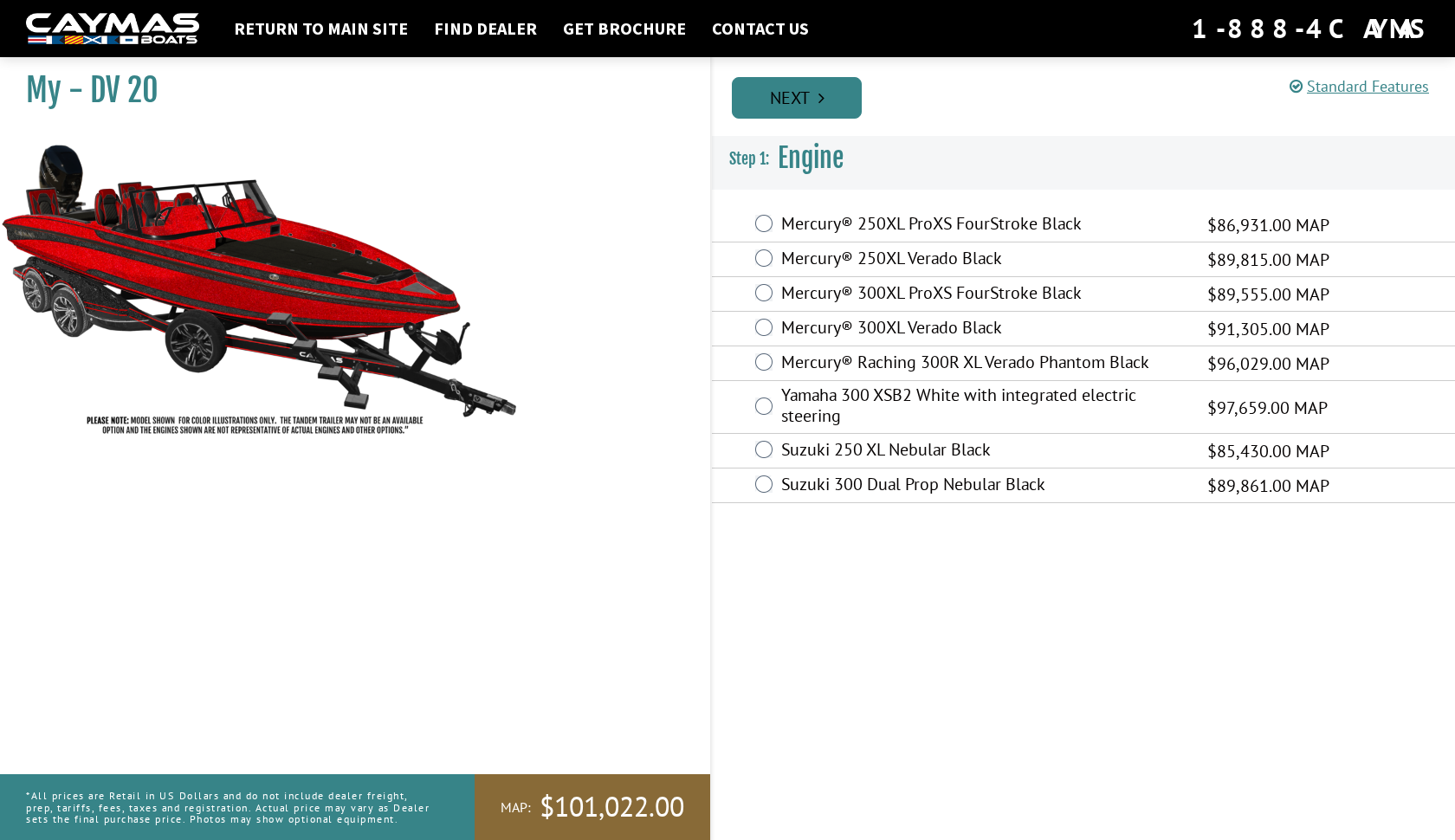
click at [839, 103] on link "Next" at bounding box center [797, 98] width 130 height 42
